Goal: Task Accomplishment & Management: Manage account settings

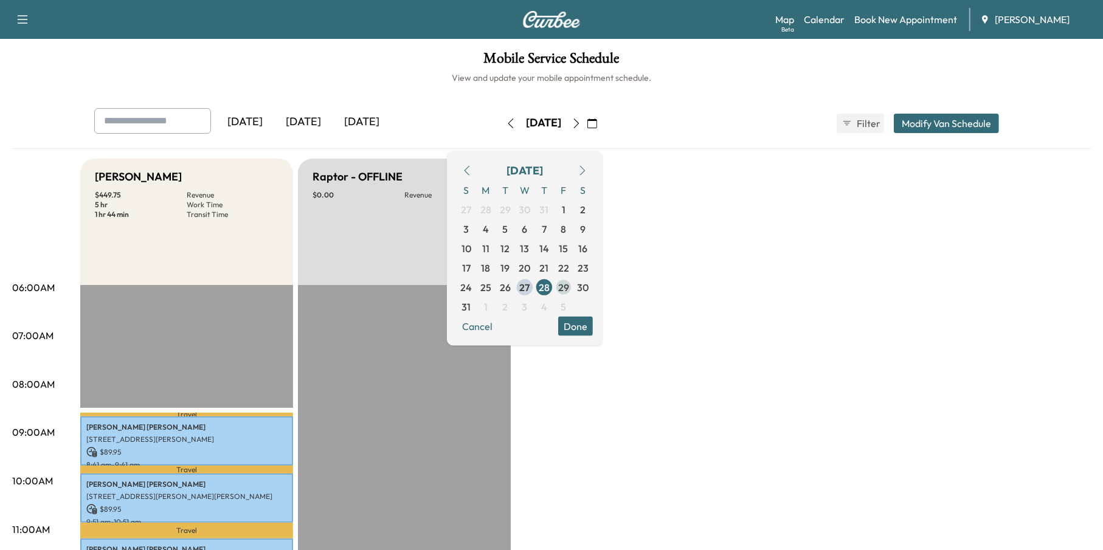
click at [569, 284] on span "29" at bounding box center [563, 287] width 11 height 15
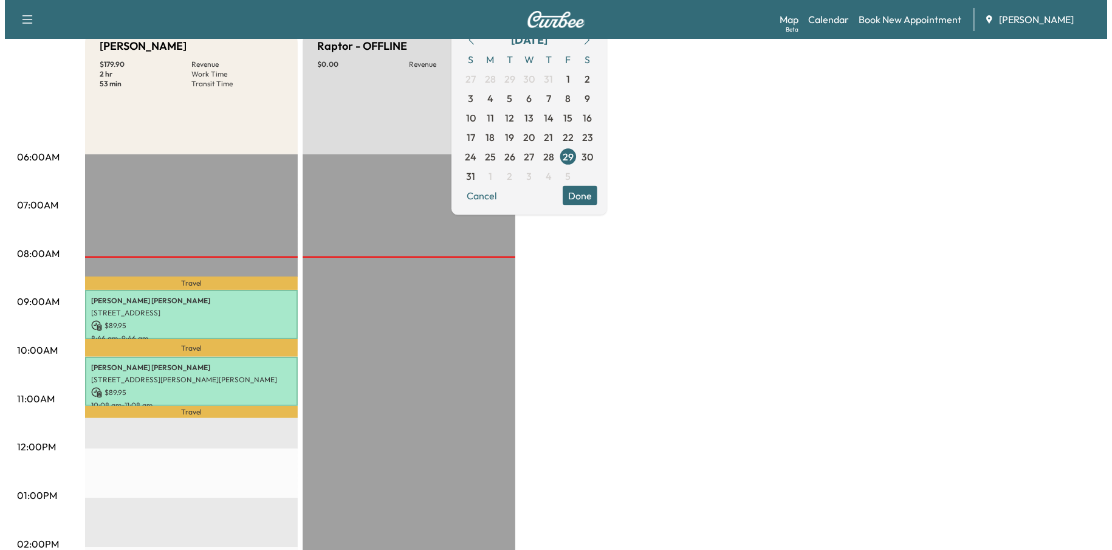
scroll to position [243, 0]
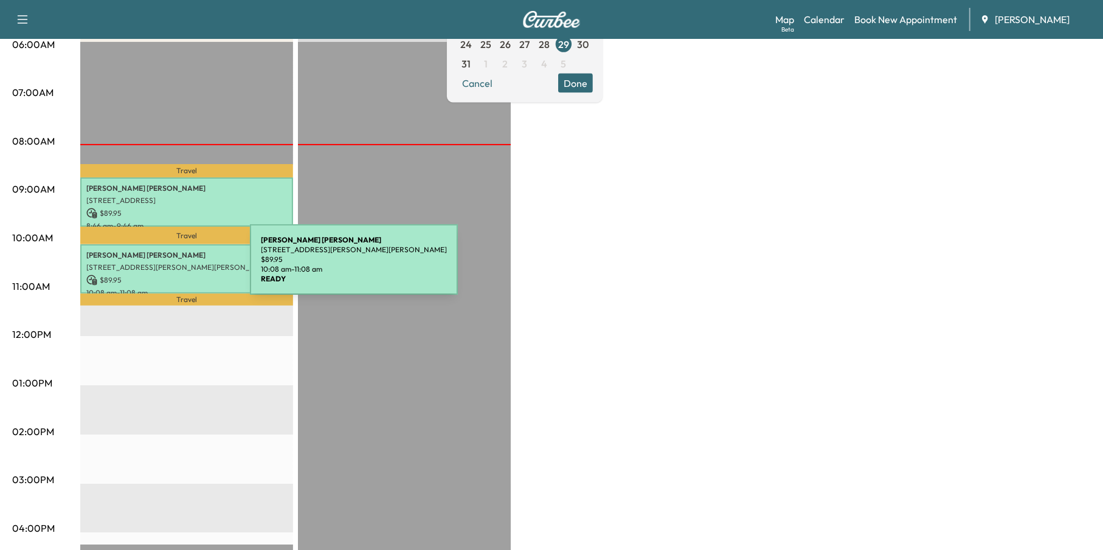
click at [160, 272] on div "[PERSON_NAME] [STREET_ADDRESS][PERSON_NAME][PERSON_NAME] $ 89.95 10:08 am - 11:…" at bounding box center [186, 268] width 213 height 49
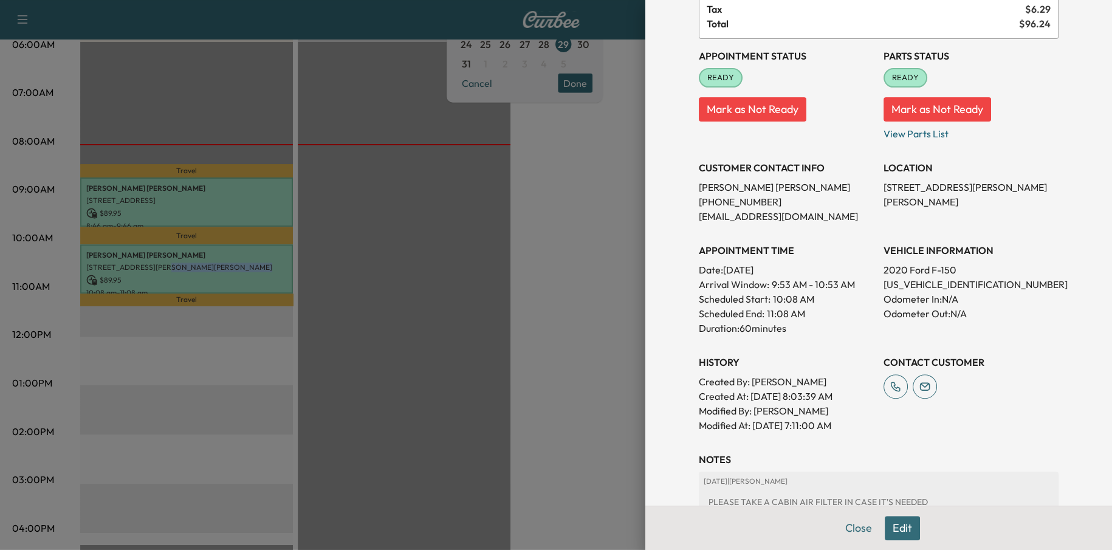
scroll to position [198, 0]
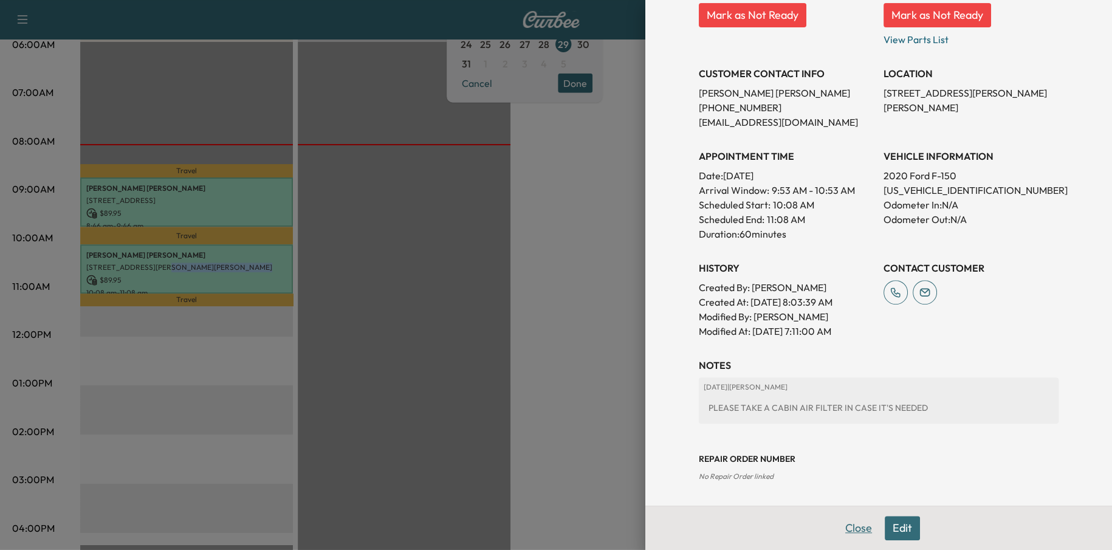
click at [853, 519] on button "Close" at bounding box center [859, 528] width 43 height 24
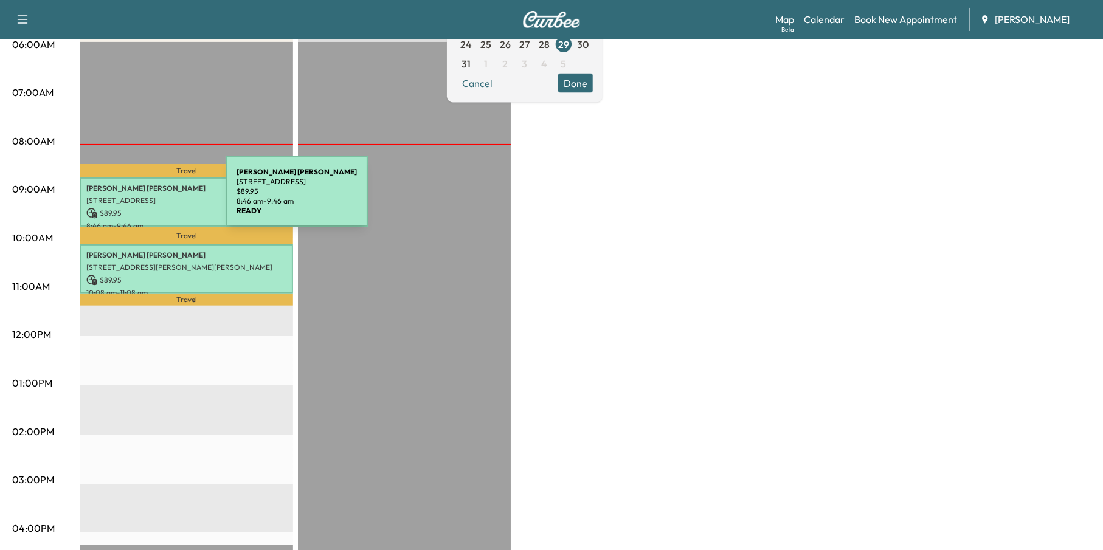
click at [135, 199] on p "[STREET_ADDRESS]" at bounding box center [186, 201] width 201 height 10
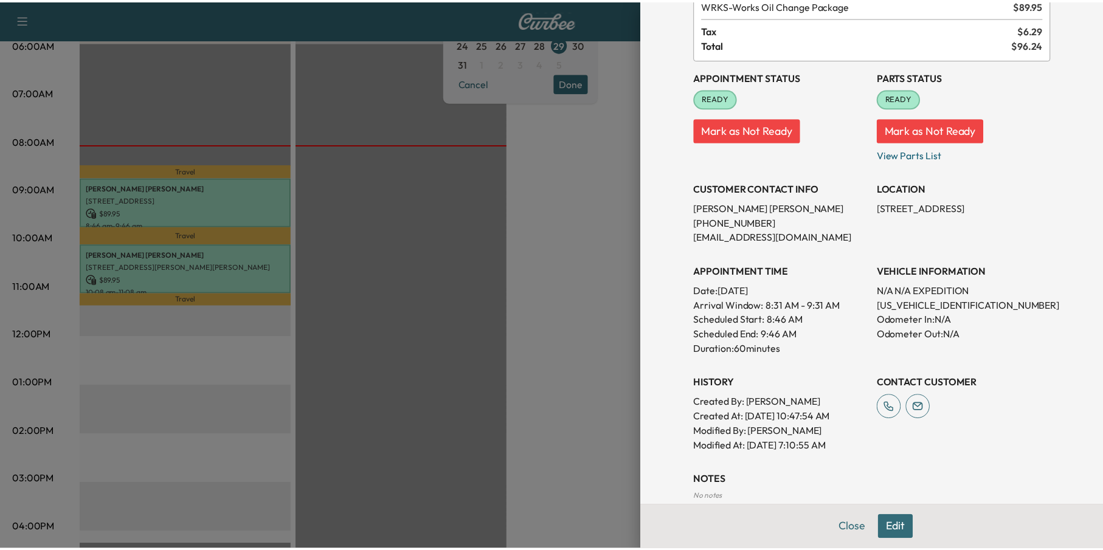
scroll to position [152, 0]
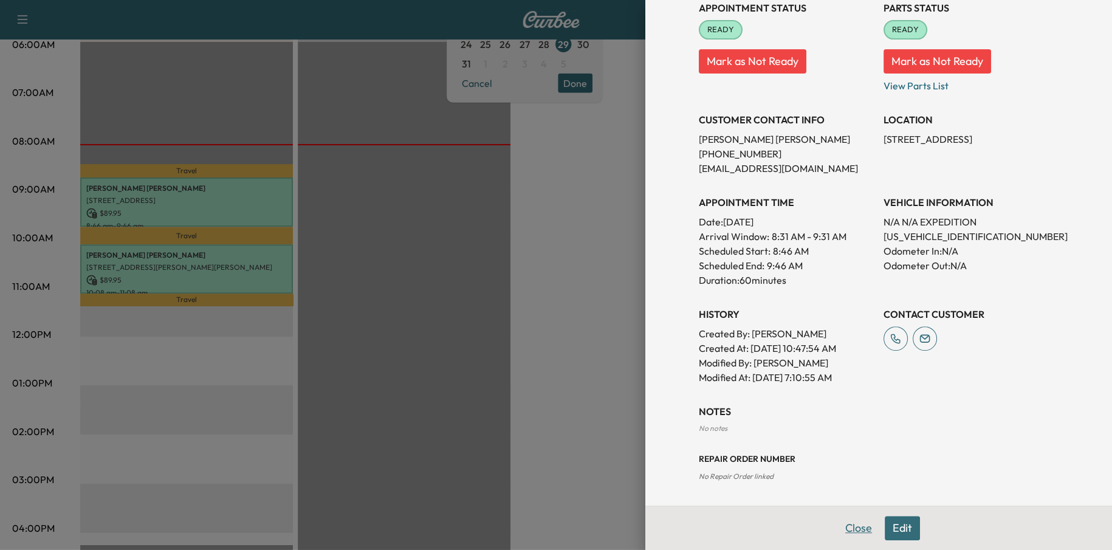
click at [849, 532] on button "Close" at bounding box center [859, 528] width 43 height 24
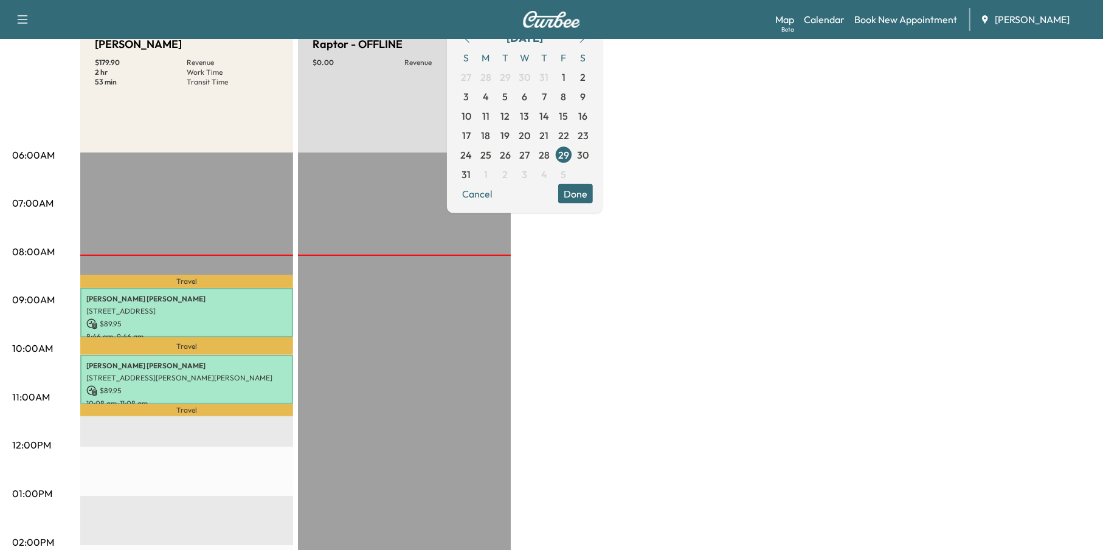
scroll to position [0, 0]
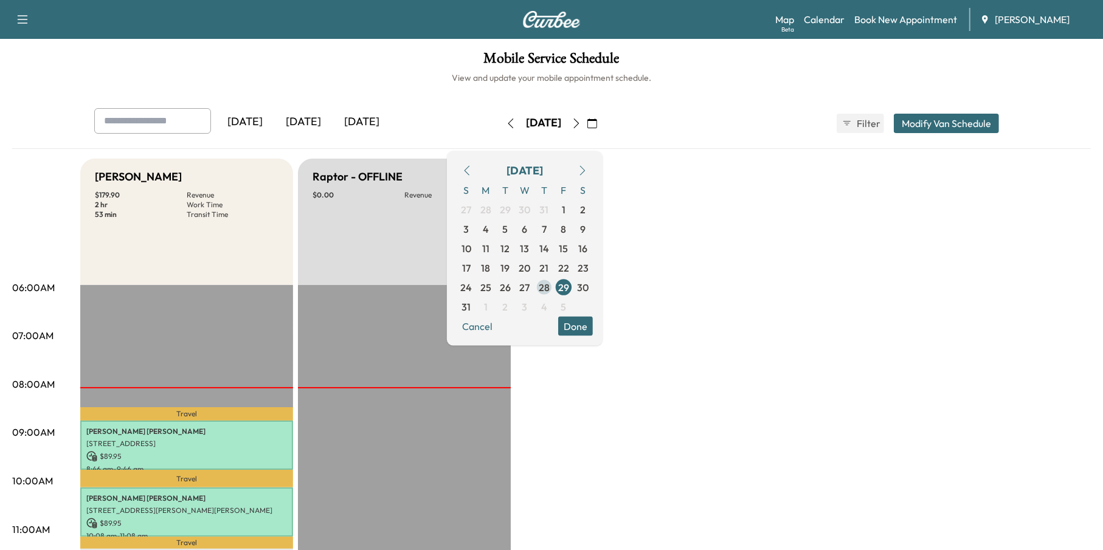
click at [550, 283] on span "28" at bounding box center [544, 287] width 11 height 15
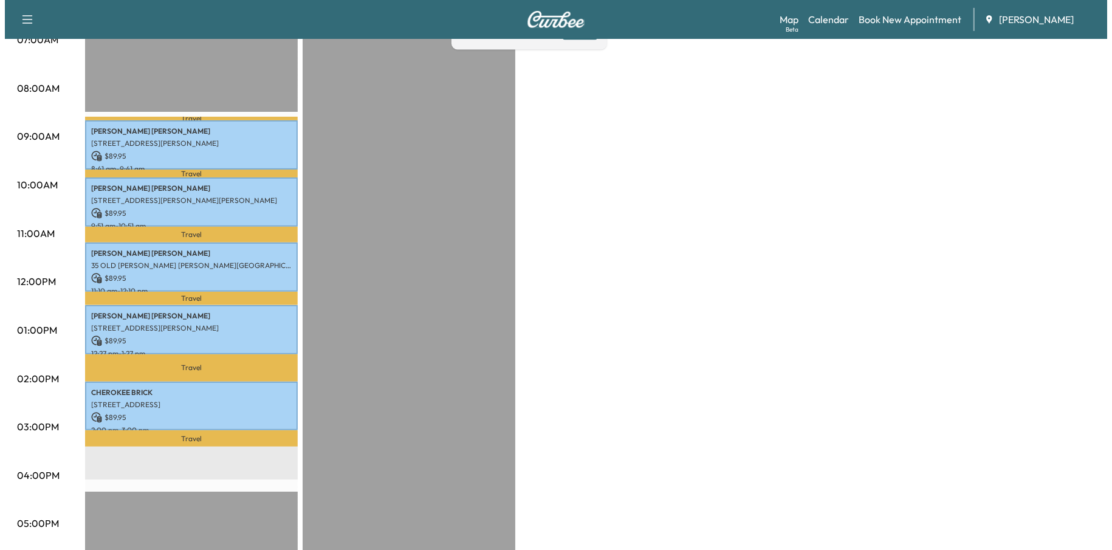
scroll to position [304, 0]
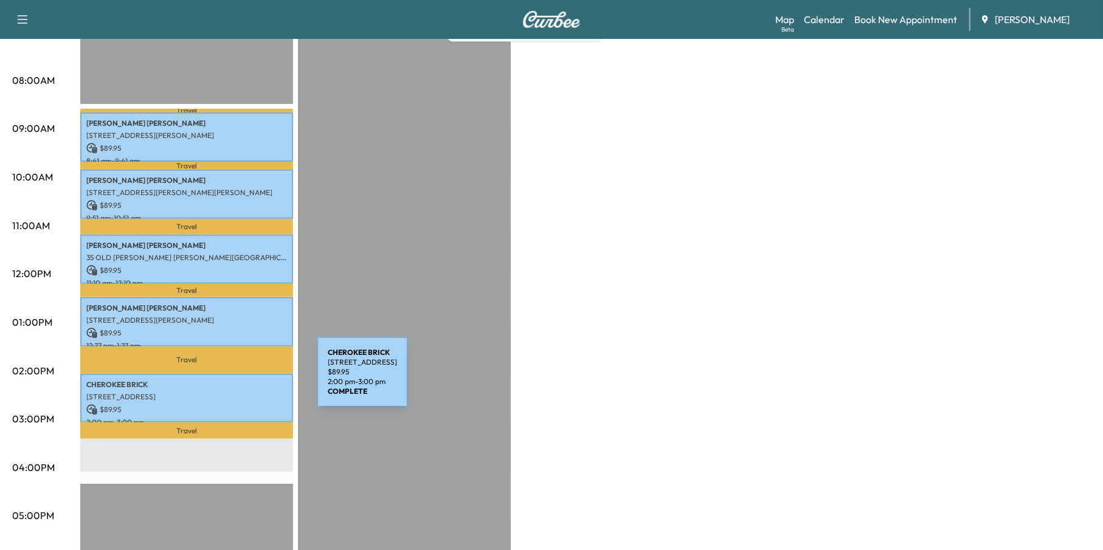
click at [226, 380] on p "CHEROKEE BRICK" at bounding box center [186, 385] width 201 height 10
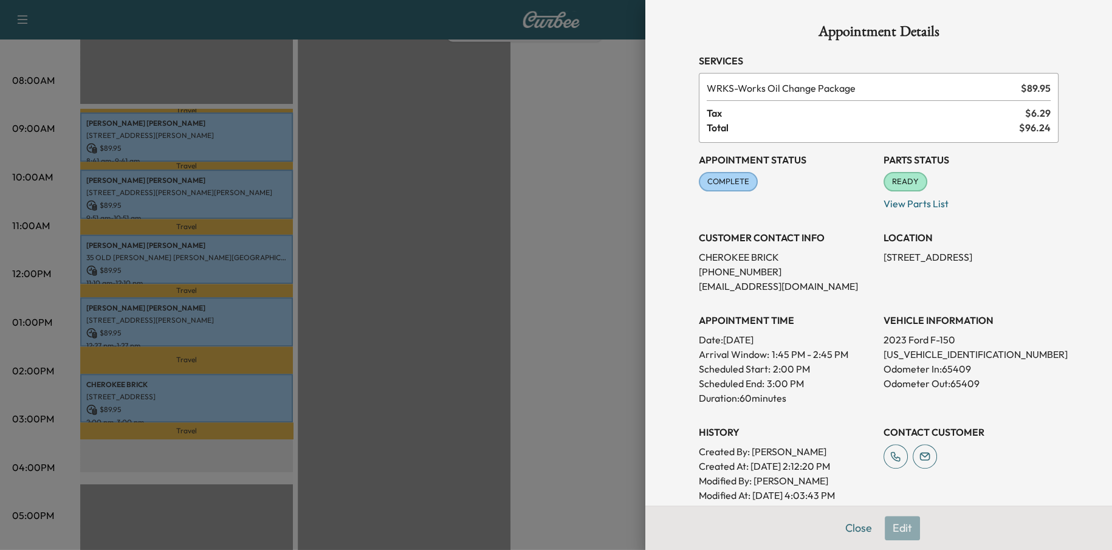
scroll to position [171, 0]
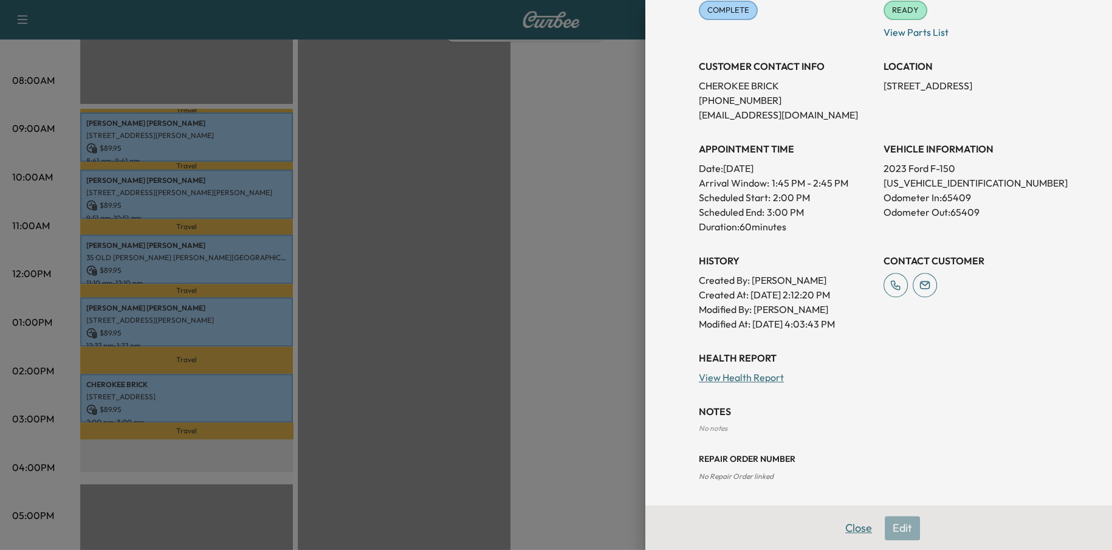
click at [844, 524] on button "Close" at bounding box center [859, 528] width 43 height 24
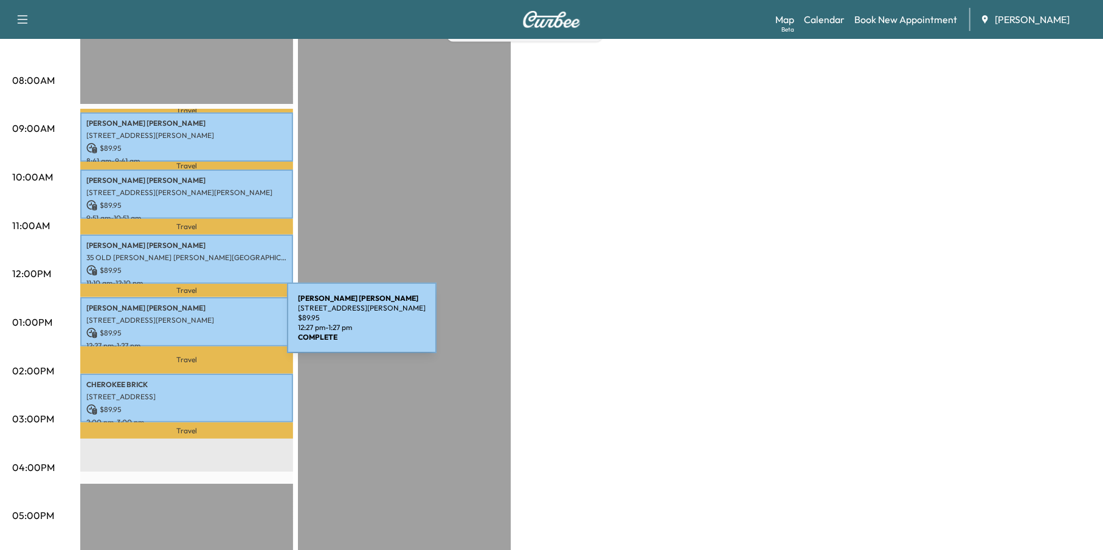
click at [196, 328] on p "$ 89.95" at bounding box center [186, 333] width 201 height 11
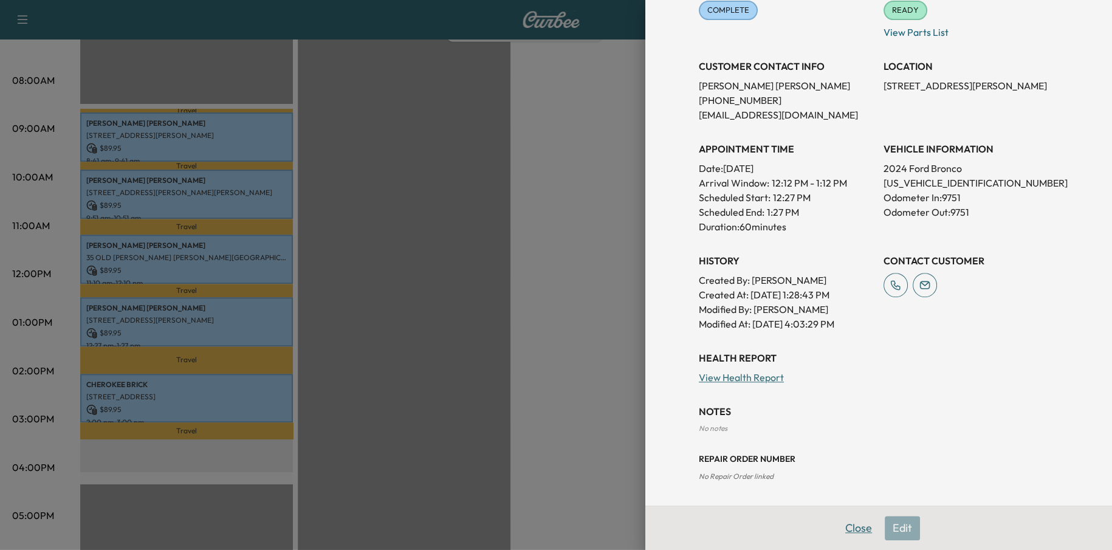
click at [852, 528] on button "Close" at bounding box center [859, 528] width 43 height 24
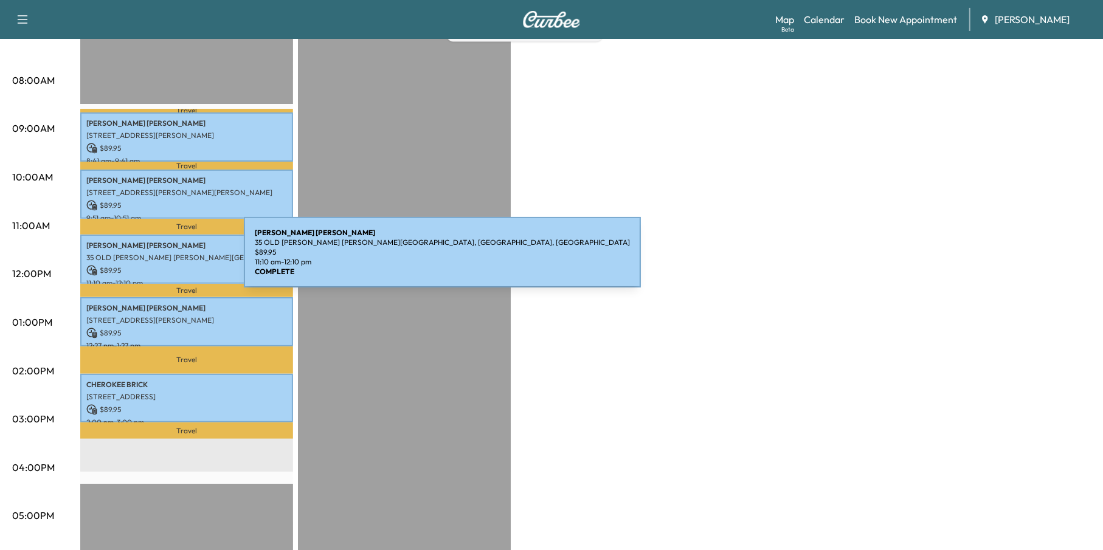
click at [153, 260] on div "[PERSON_NAME] 35 OLD [PERSON_NAME] [PERSON_NAME][GEOGRAPHIC_DATA], [GEOGRAPHIC_…" at bounding box center [186, 259] width 213 height 49
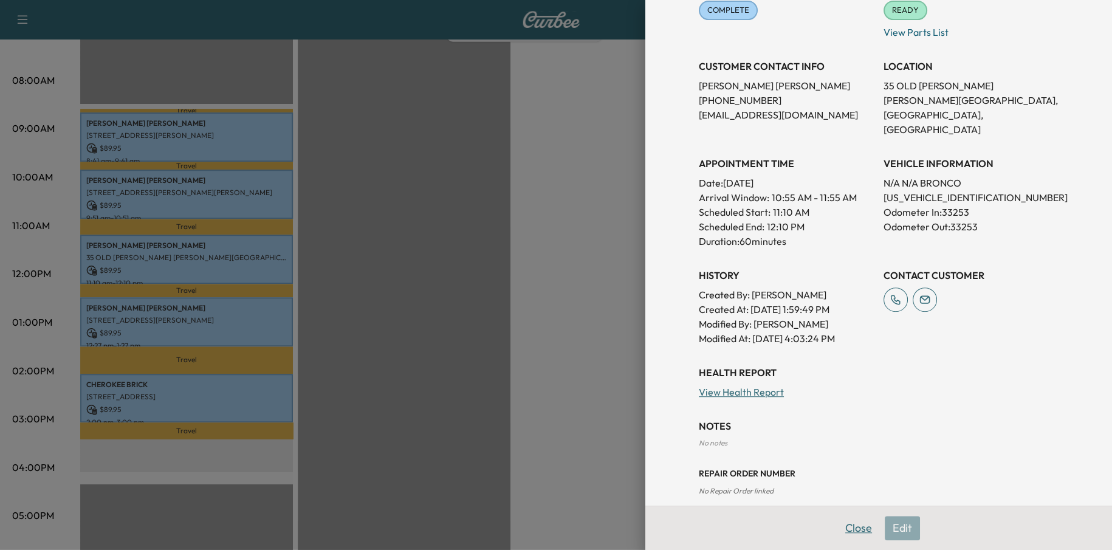
click at [838, 533] on button "Close" at bounding box center [859, 528] width 43 height 24
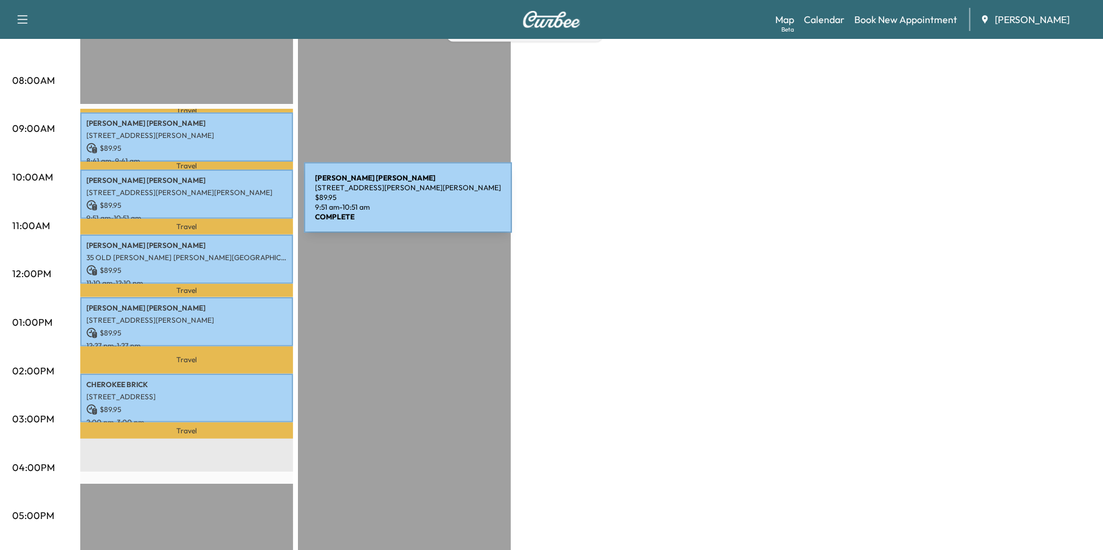
click at [213, 205] on p "$ 89.95" at bounding box center [186, 205] width 201 height 11
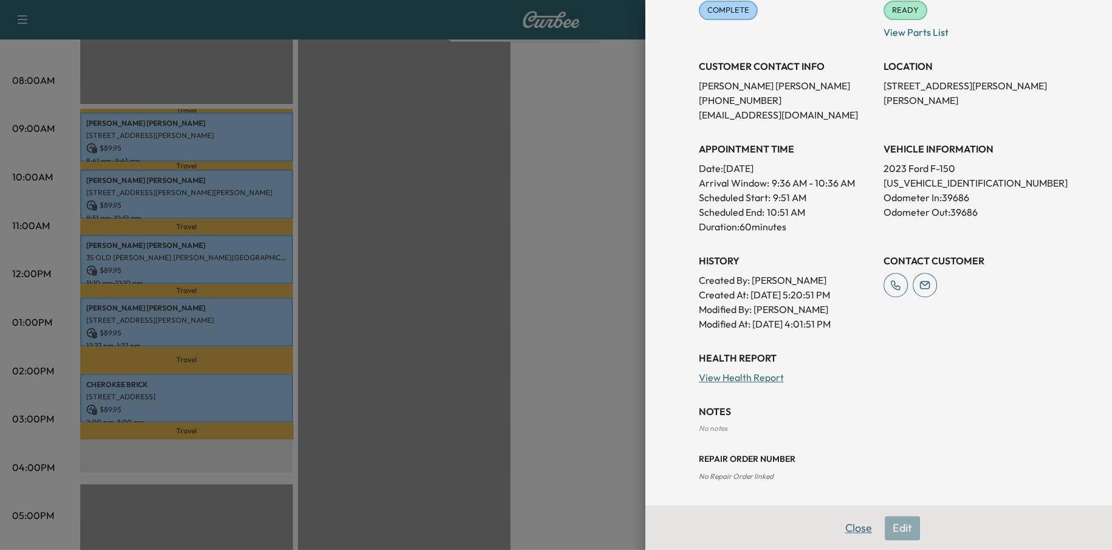
click at [842, 531] on button "Close" at bounding box center [859, 528] width 43 height 24
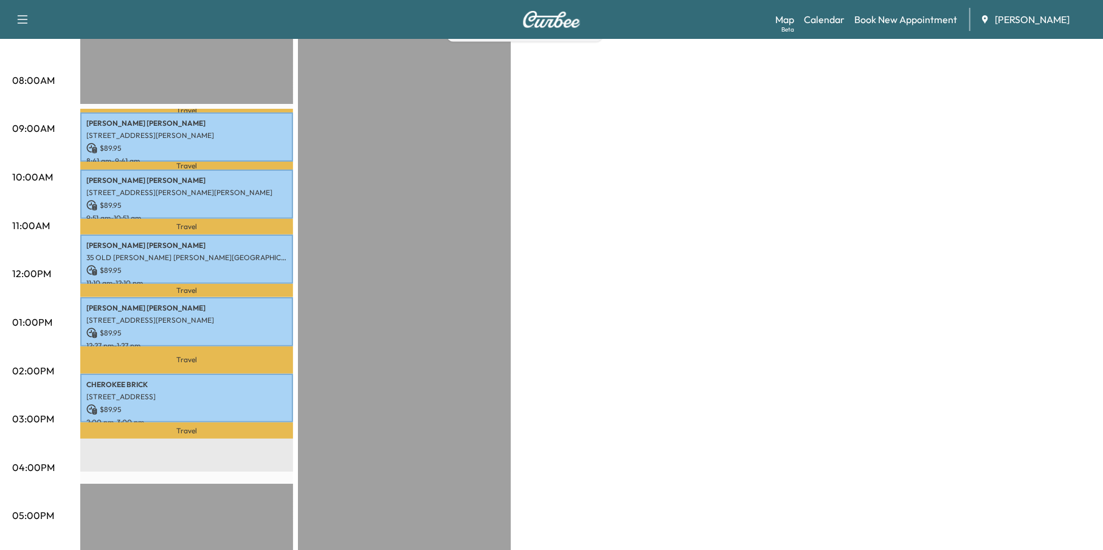
click at [142, 137] on p "[STREET_ADDRESS][PERSON_NAME]" at bounding box center [186, 136] width 201 height 10
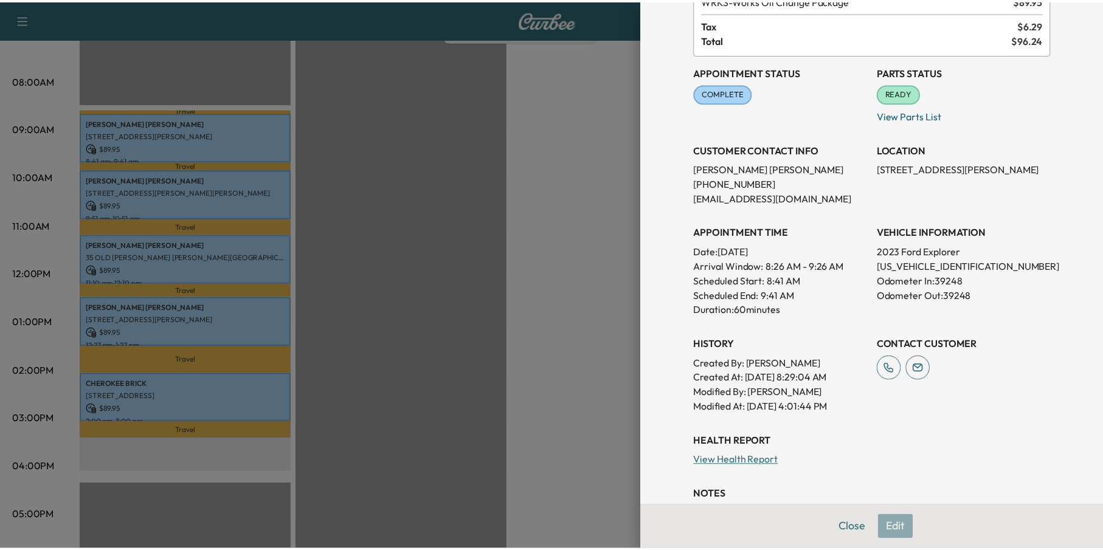
scroll to position [0, 0]
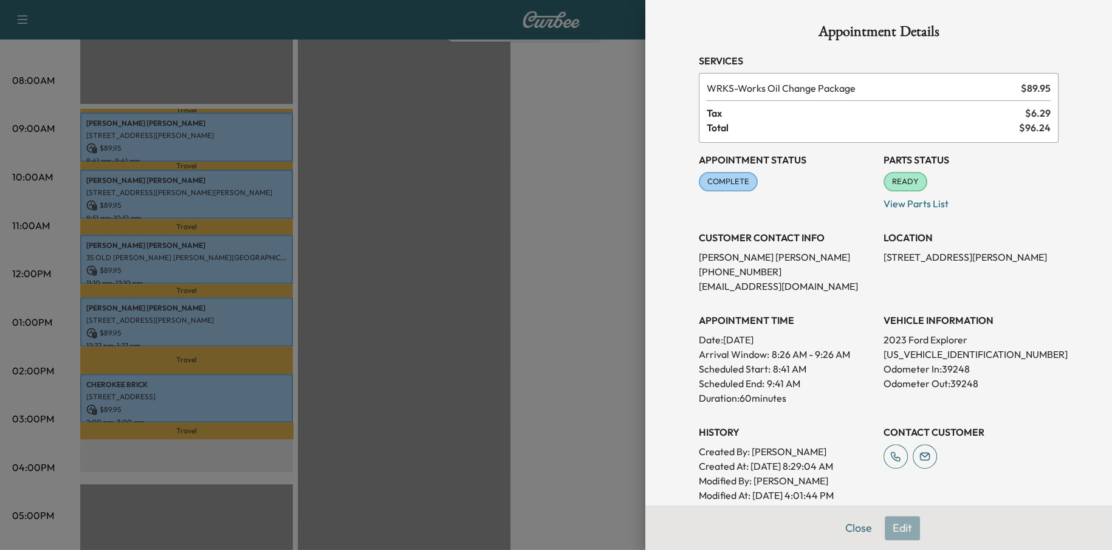
click at [516, 391] on div at bounding box center [556, 275] width 1112 height 550
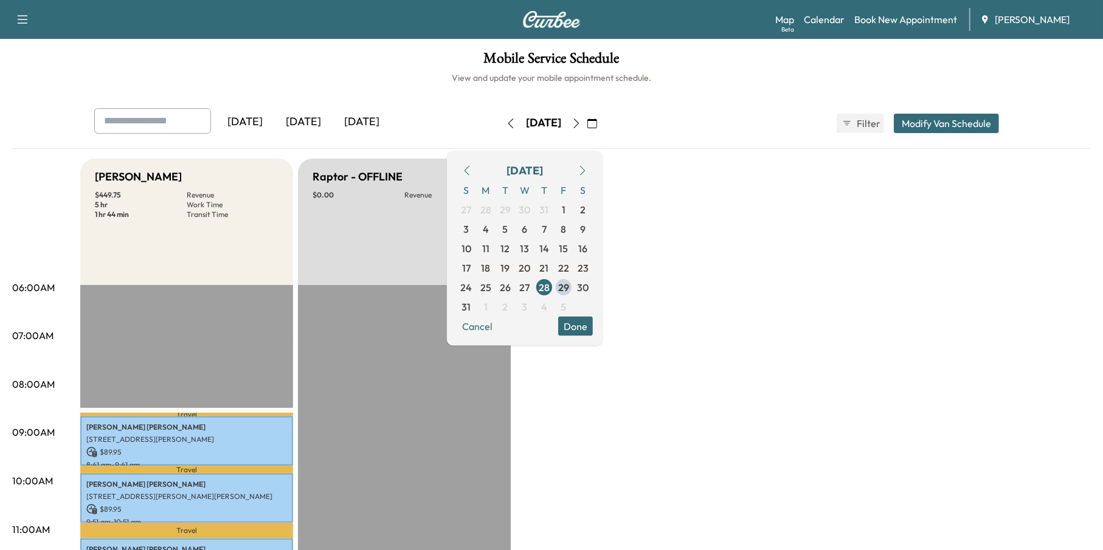
click at [436, 77] on h6 "View and update your mobile appointment schedule." at bounding box center [551, 78] width 1078 height 12
